Goal: Transaction & Acquisition: Purchase product/service

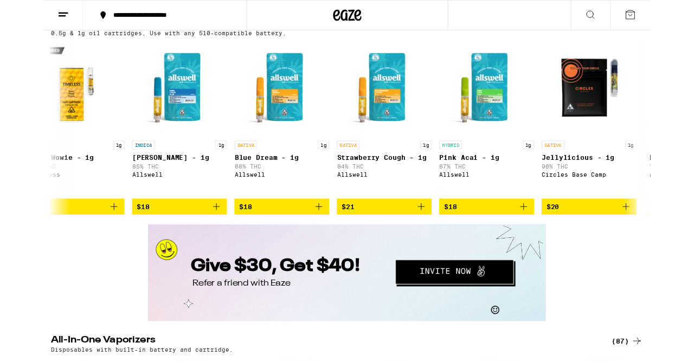
scroll to position [0, 25]
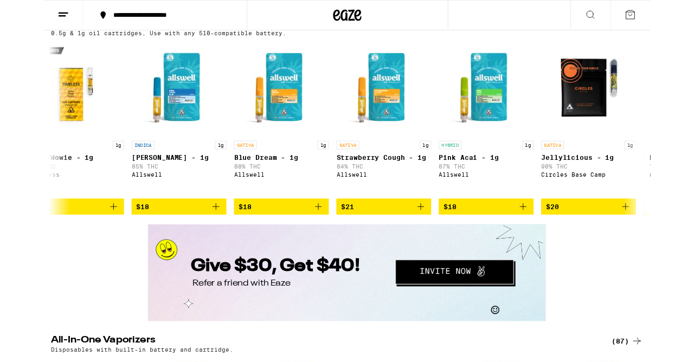
click at [200, 243] on icon "Add to bag" at bounding box center [197, 236] width 13 height 13
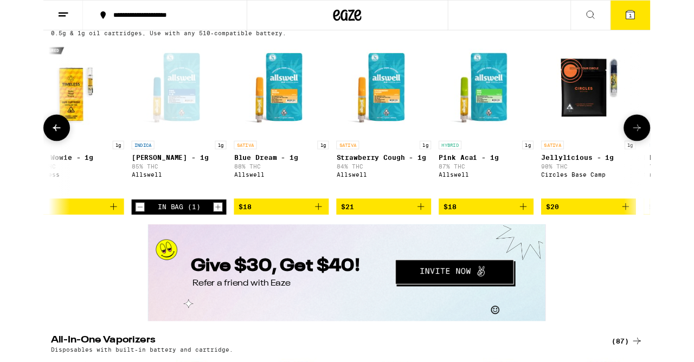
scroll to position [1896, 0]
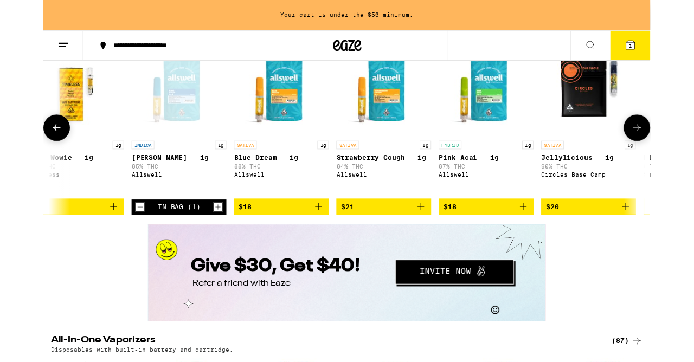
click at [317, 243] on icon "Add to bag" at bounding box center [314, 236] width 13 height 13
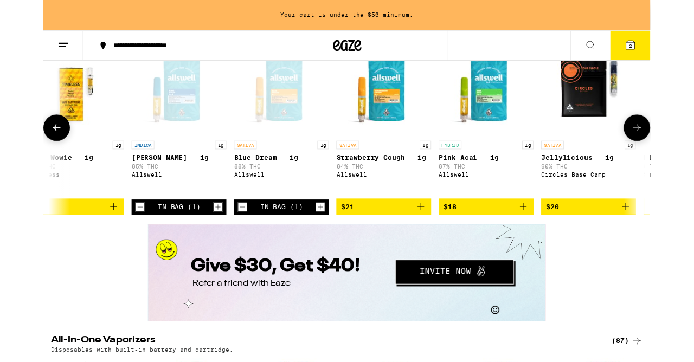
click at [549, 243] on icon "Add to bag" at bounding box center [548, 236] width 13 height 13
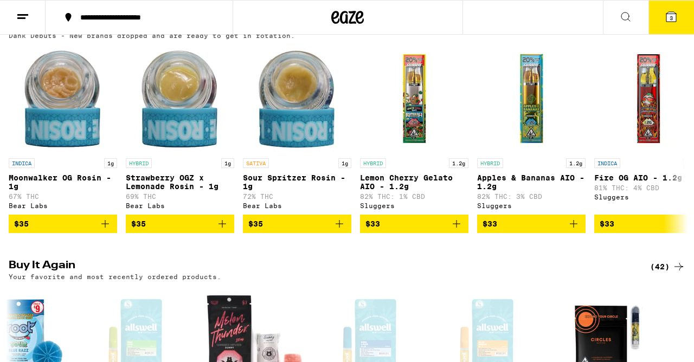
scroll to position [887, 0]
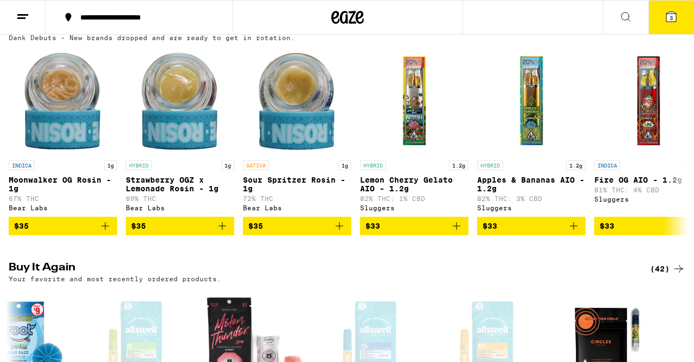
click at [665, 18] on icon at bounding box center [671, 16] width 13 height 13
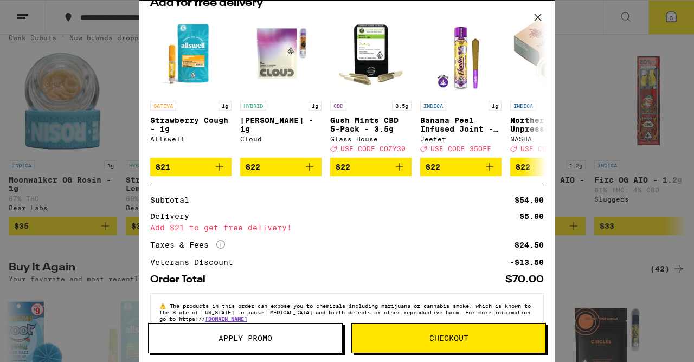
scroll to position [165, 0]
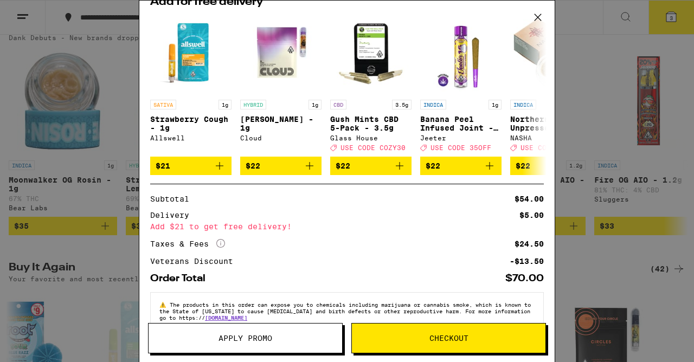
click at [540, 17] on icon at bounding box center [538, 17] width 16 height 16
